Goal: Task Accomplishment & Management: Complete application form

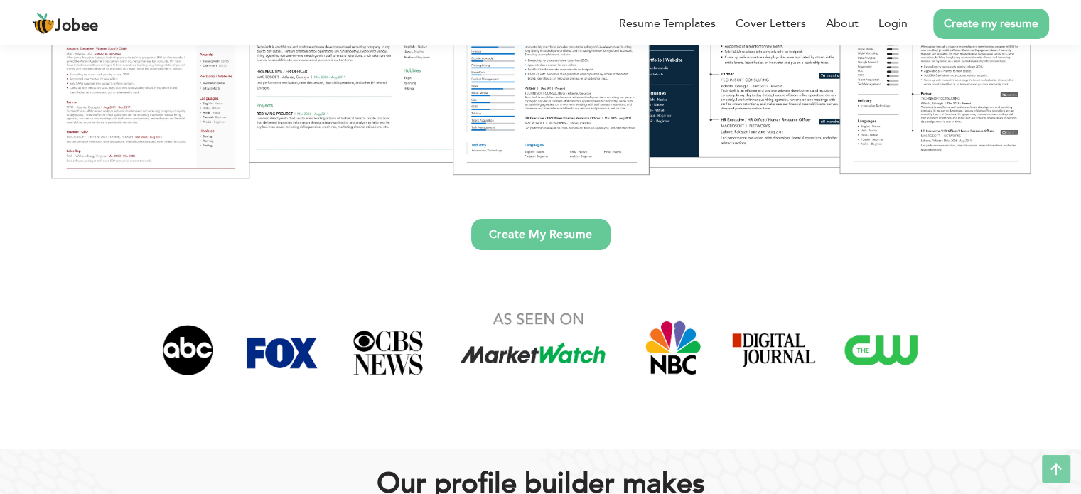
scroll to position [426, 0]
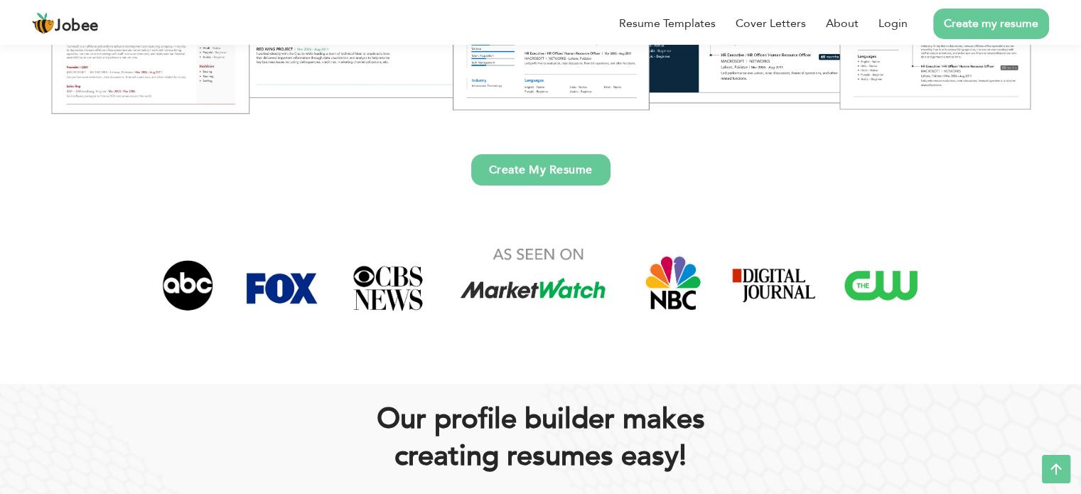
click at [557, 163] on link "Create My Resume" at bounding box center [540, 169] width 139 height 31
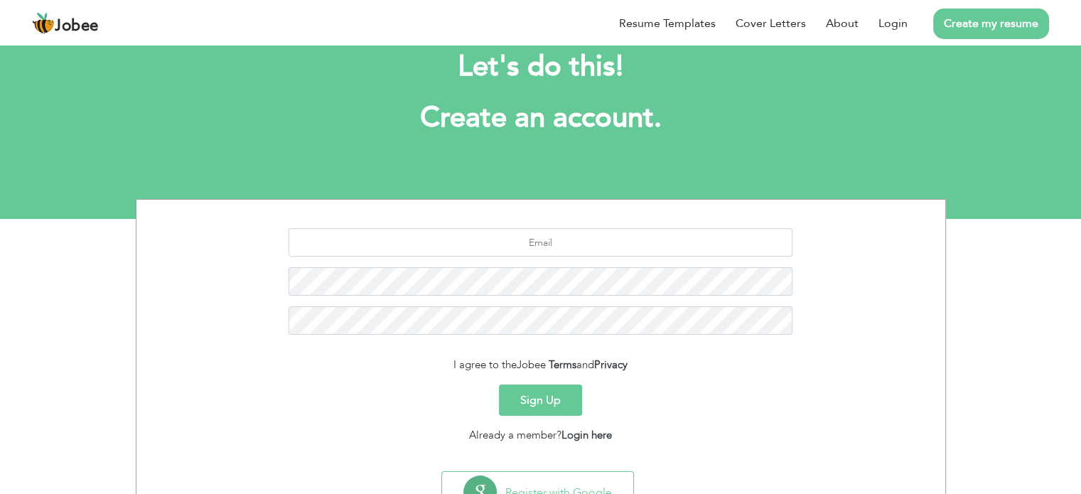
scroll to position [95, 0]
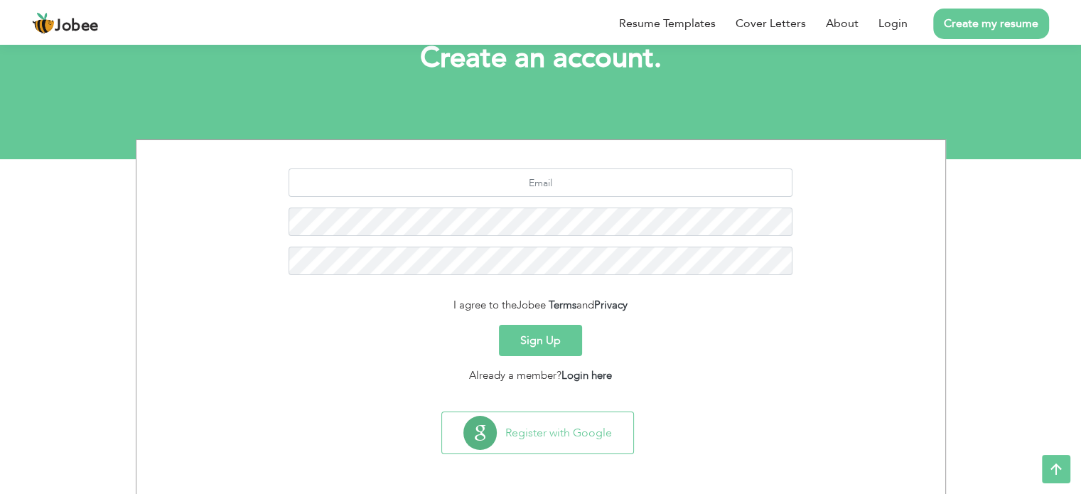
click at [558, 337] on button "Sign Up" at bounding box center [540, 340] width 83 height 31
